Goal: Task Accomplishment & Management: Use online tool/utility

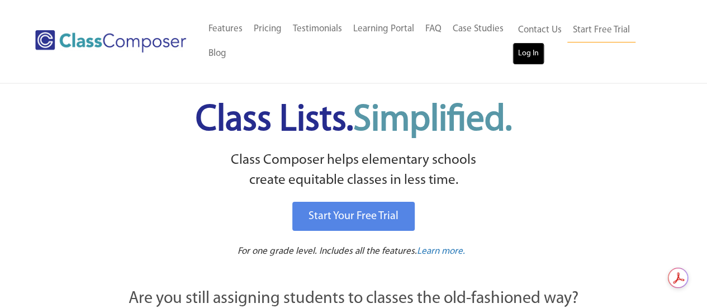
click at [539, 51] on link "Log In" at bounding box center [529, 53] width 32 height 22
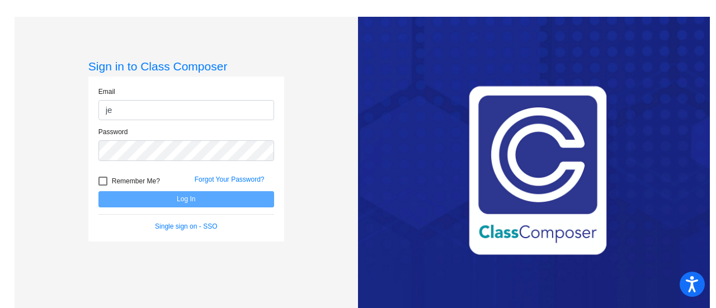
type input "[PERSON_NAME][EMAIL_ADDRESS][PERSON_NAME][DOMAIN_NAME]"
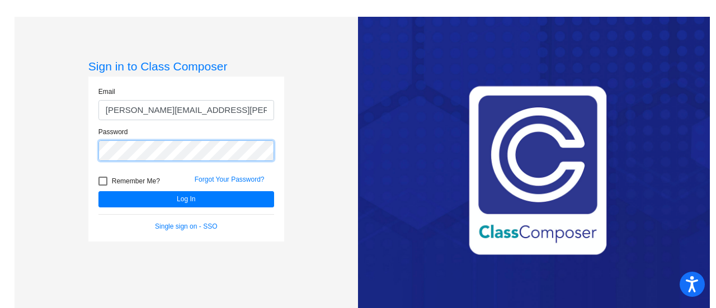
click at [98, 191] on button "Log In" at bounding box center [186, 199] width 176 height 16
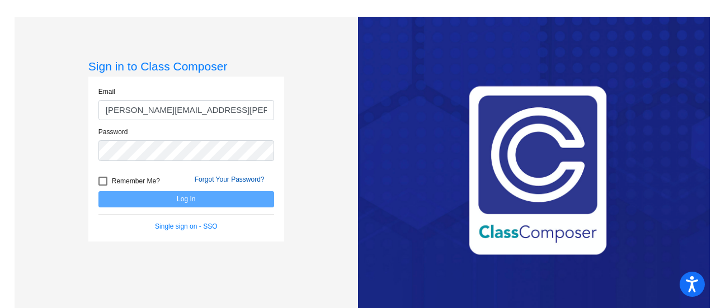
click at [226, 178] on link "Forgot Your Password?" at bounding box center [230, 180] width 70 height 8
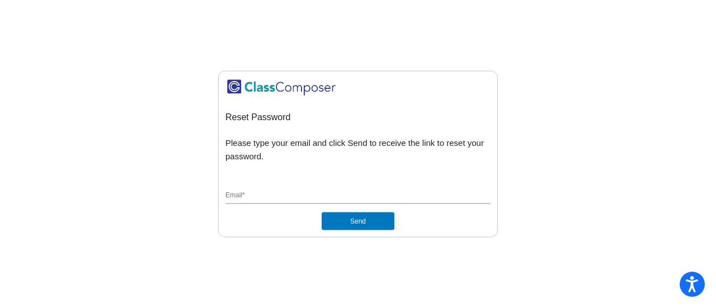
click at [226, 178] on div "Reset Password Please type your email and click Send to receive the link to res…" at bounding box center [357, 154] width 265 height 153
click at [265, 188] on div "Email *" at bounding box center [357, 193] width 265 height 21
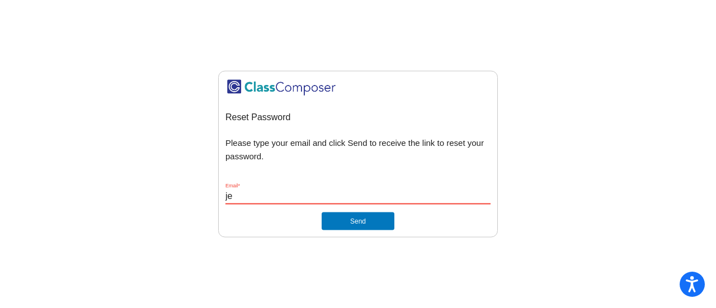
type input "jessica.leonard@lcps.org"
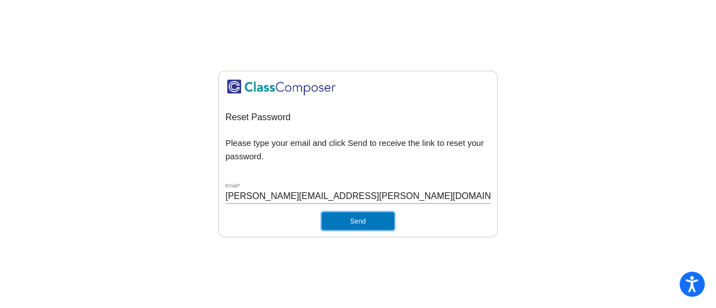
click at [342, 220] on button "Send" at bounding box center [357, 221] width 73 height 18
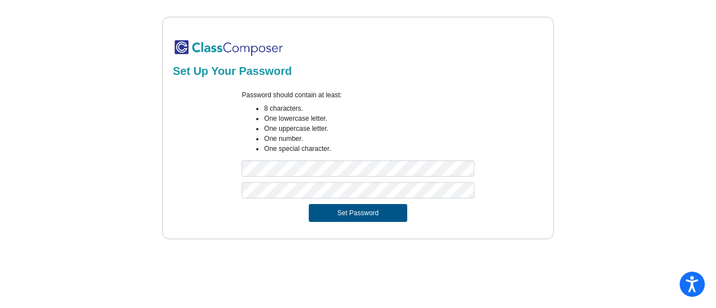
click at [333, 210] on button "Set Password" at bounding box center [358, 213] width 98 height 18
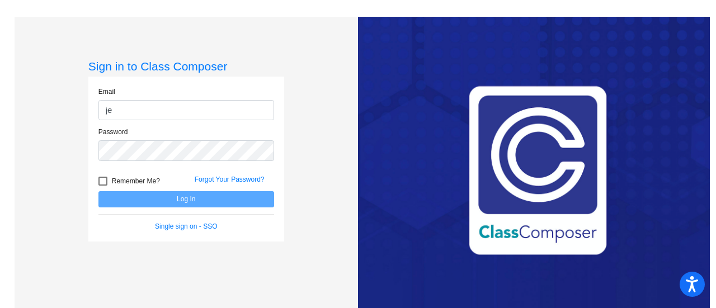
type input "jessica.leonard@lcps.org"
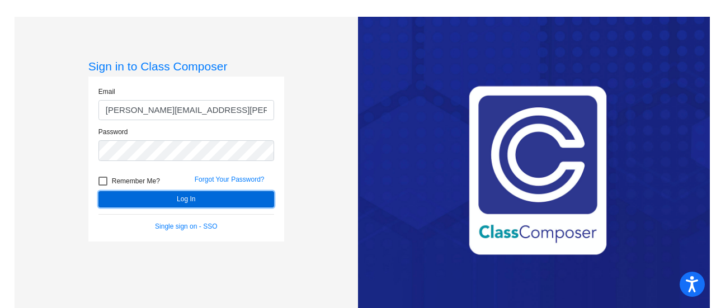
click at [128, 199] on button "Log In" at bounding box center [186, 199] width 176 height 16
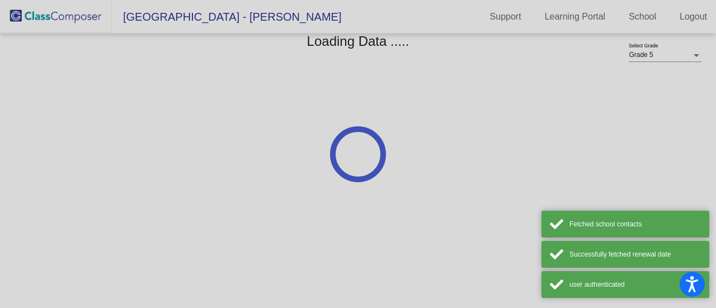
click at [128, 199] on div at bounding box center [358, 154] width 716 height 308
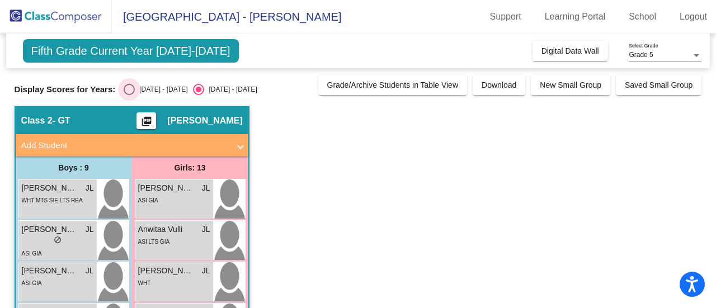
click at [129, 91] on div "Select an option" at bounding box center [129, 89] width 11 height 11
click at [129, 95] on input "2024 - 2025" at bounding box center [129, 95] width 1 height 1
radio input "true"
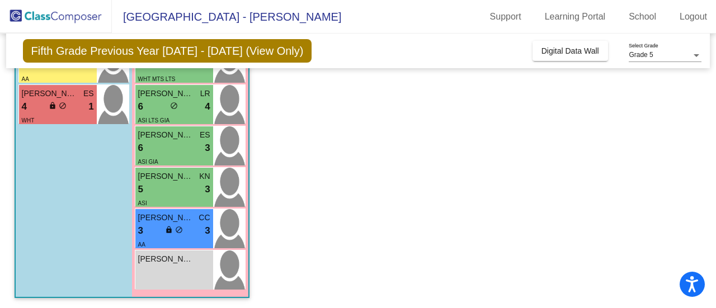
scroll to position [426, 0]
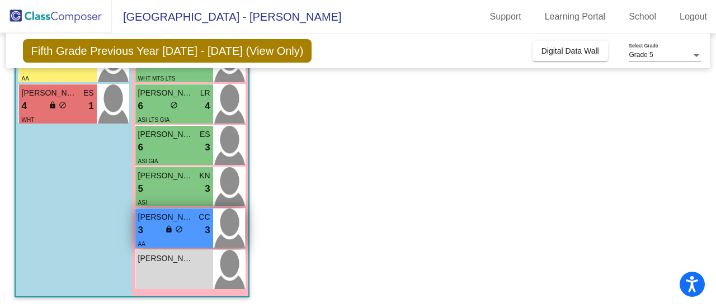
click at [179, 231] on span "do_not_disturb_alt" at bounding box center [179, 229] width 8 height 8
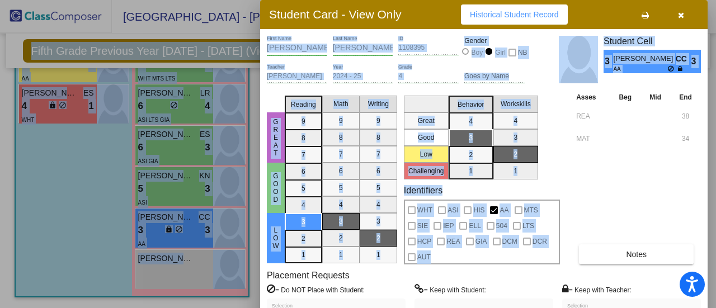
drag, startPoint x: 572, startPoint y: 186, endPoint x: 735, endPoint y: -26, distance: 267.2
click at [715, 0] on html "Accessibility Screen-Reader Guide, Feedback, and Issue Reporting | New window L…" at bounding box center [358, 154] width 716 height 308
click at [681, 13] on icon "button" at bounding box center [681, 15] width 6 height 8
